Goal: Transaction & Acquisition: Purchase product/service

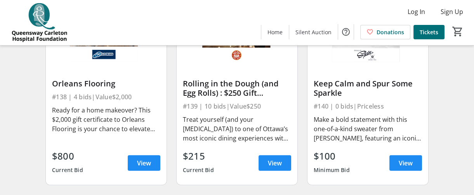
scroll to position [2572, 0]
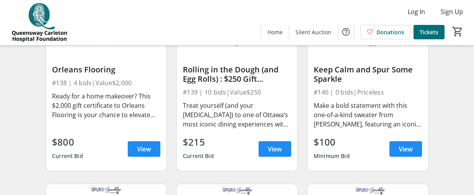
click at [375, 48] on img at bounding box center [367, 14] width 121 height 68
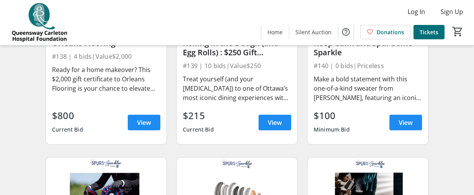
scroll to position [2626, 0]
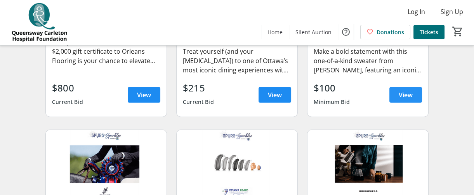
click at [411, 99] on span "View" at bounding box center [406, 94] width 14 height 9
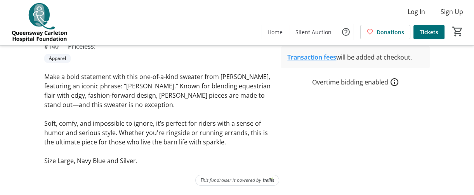
scroll to position [227, 0]
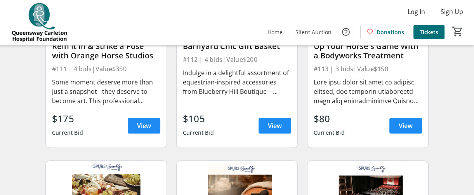
scroll to position [759, 0]
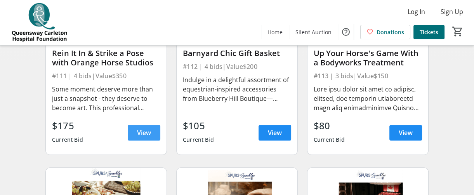
click at [137, 137] on span "View" at bounding box center [144, 132] width 14 height 9
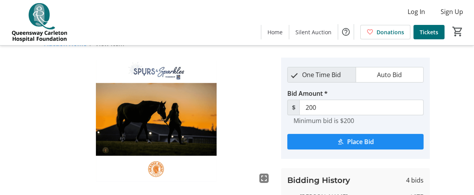
scroll to position [15, 0]
